Goal: Find contact information: Find contact information

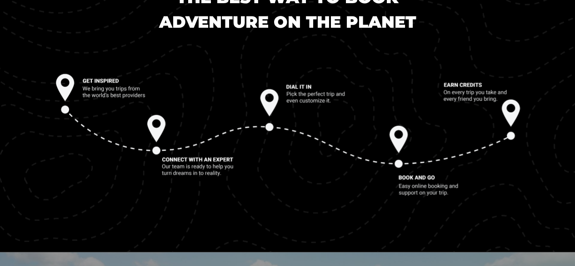
scroll to position [1906, 0]
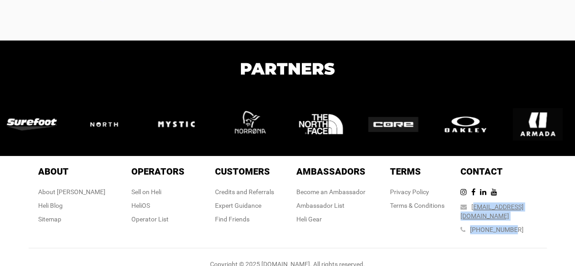
drag, startPoint x: 542, startPoint y: 204, endPoint x: 497, endPoint y: 210, distance: 45.3
click at [490, 206] on div "Contact Contact [EMAIL_ADDRESS][DOMAIN_NAME] [PHONE_NUMBER]" at bounding box center [504, 201] width 86 height 73
drag, startPoint x: 543, startPoint y: 231, endPoint x: 539, endPoint y: 223, distance: 7.9
click at [541, 230] on div "About About About [PERSON_NAME] Blog Sitemap Operators Operators Sell on [PERSO…" at bounding box center [288, 202] width 518 height 92
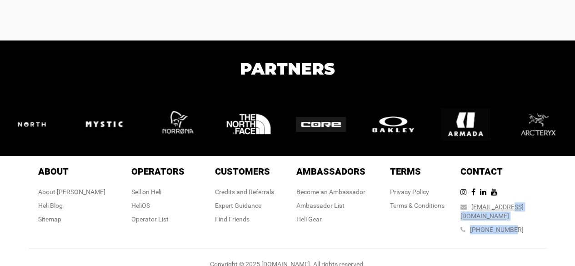
drag, startPoint x: 532, startPoint y: 198, endPoint x: 523, endPoint y: 203, distance: 10.0
click at [523, 203] on div "Contact Contact [EMAIL_ADDRESS][DOMAIN_NAME] [PHONE_NUMBER]" at bounding box center [504, 201] width 86 height 73
drag, startPoint x: 560, startPoint y: 206, endPoint x: 548, endPoint y: 208, distance: 11.5
click at [558, 206] on div "About About About [PERSON_NAME] Blog Sitemap Operators Operators Sell on [PERSO…" at bounding box center [287, 215] width 575 height 119
drag, startPoint x: 537, startPoint y: 208, endPoint x: 489, endPoint y: 209, distance: 47.8
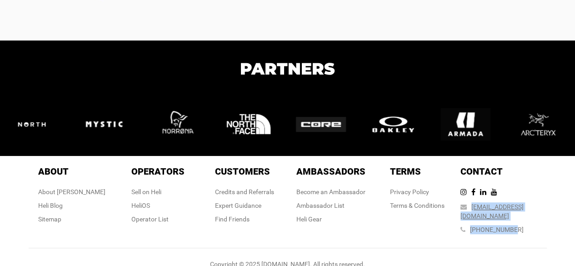
click at [489, 209] on div "Contact Contact [EMAIL_ADDRESS][DOMAIN_NAME] [PHONE_NUMBER]" at bounding box center [504, 201] width 86 height 73
drag, startPoint x: 470, startPoint y: 213, endPoint x: 497, endPoint y: 204, distance: 29.2
click at [470, 213] on div "Contact Contact [EMAIL_ADDRESS][DOMAIN_NAME] [PHONE_NUMBER]" at bounding box center [504, 201] width 86 height 73
click at [503, 202] on div "[EMAIL_ADDRESS][DOMAIN_NAME]" at bounding box center [504, 211] width 86 height 18
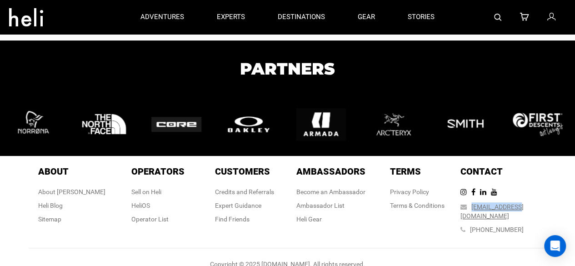
drag, startPoint x: 479, startPoint y: 205, endPoint x: 527, endPoint y: 209, distance: 47.5
click at [527, 211] on div "[EMAIL_ADDRESS][DOMAIN_NAME]" at bounding box center [504, 211] width 86 height 18
click at [462, 211] on div "Contact Contact [EMAIL_ADDRESS][DOMAIN_NAME] [PHONE_NUMBER]" at bounding box center [504, 201] width 86 height 73
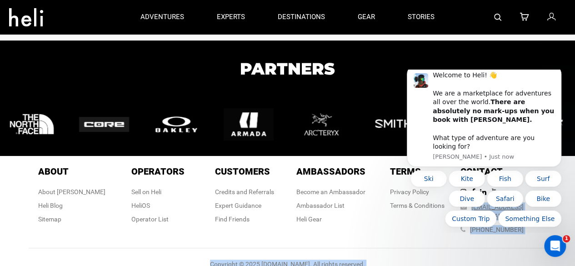
scroll to position [0, 0]
drag, startPoint x: 876, startPoint y: 274, endPoint x: 522, endPoint y: 210, distance: 360.0
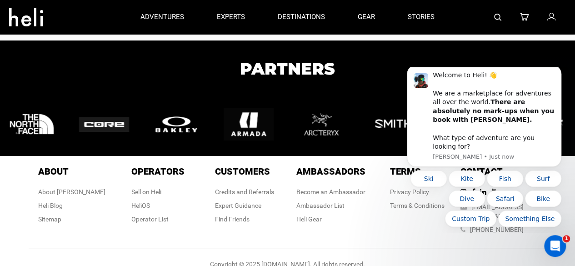
click at [437, 243] on div "About About About [PERSON_NAME] Blog Sitemap Operators Operators Sell on [PERSO…" at bounding box center [288, 215] width 532 height 119
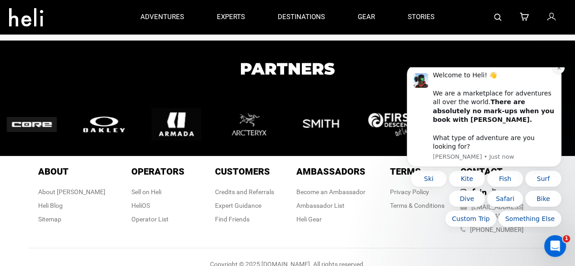
click at [559, 70] on icon "Dismiss notification" at bounding box center [559, 67] width 5 height 5
click at [560, 70] on icon "Dismiss notification" at bounding box center [558, 67] width 3 height 3
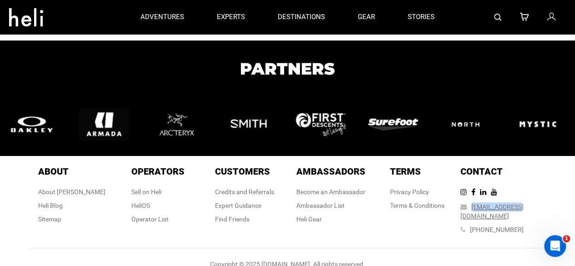
drag, startPoint x: 481, startPoint y: 205, endPoint x: 527, endPoint y: 206, distance: 46.4
click at [527, 206] on div "[EMAIL_ADDRESS][DOMAIN_NAME]" at bounding box center [504, 211] width 86 height 18
copy div "[EMAIL_ADDRESS][DOMAIN_NAME]"
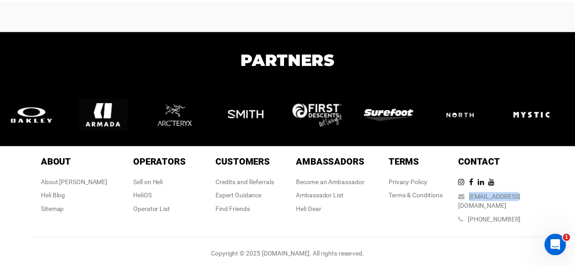
scroll to position [1906, 0]
